Goal: Browse casually

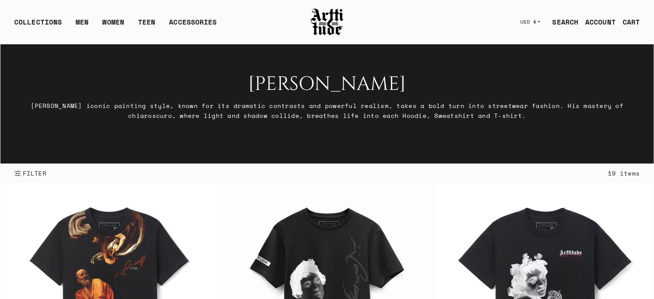
click at [324, 16] on img at bounding box center [327, 21] width 34 height 29
